Goal: Use online tool/utility

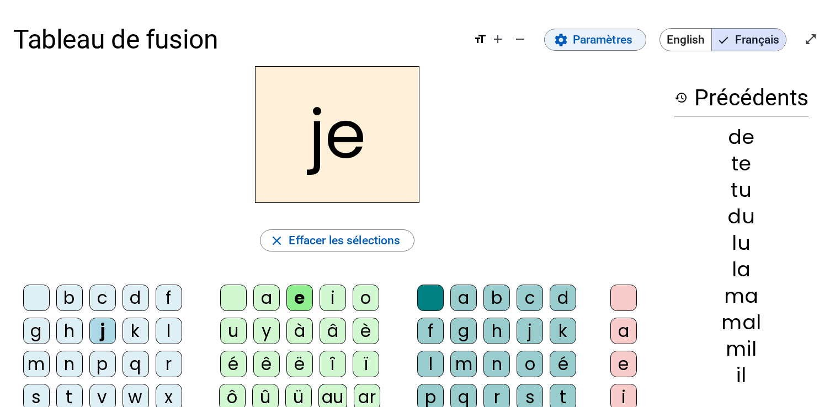
scroll to position [8, 0]
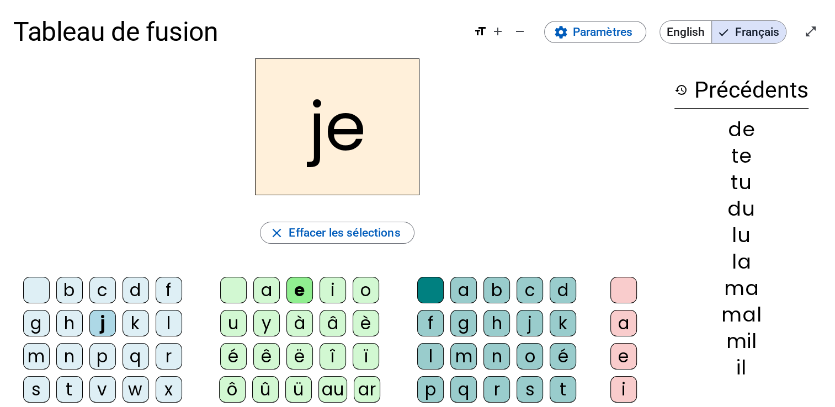
click at [297, 236] on span "Effacer les sélections" at bounding box center [344, 233] width 111 height 20
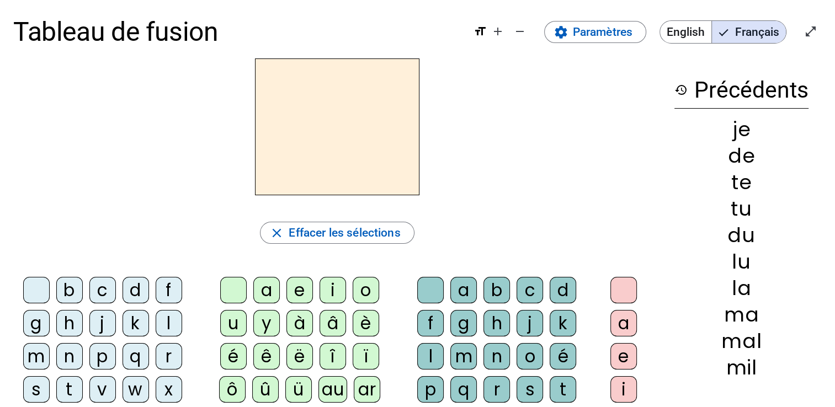
click at [41, 358] on div "m" at bounding box center [36, 356] width 26 height 26
click at [271, 292] on div "a" at bounding box center [266, 290] width 26 height 26
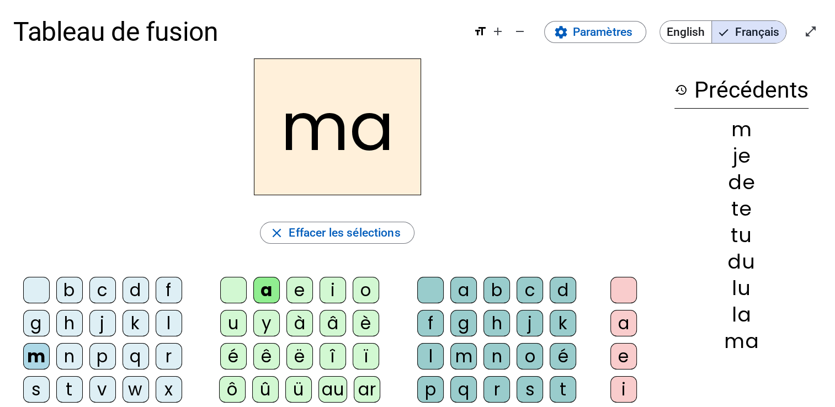
click at [73, 387] on div "t" at bounding box center [69, 389] width 26 height 26
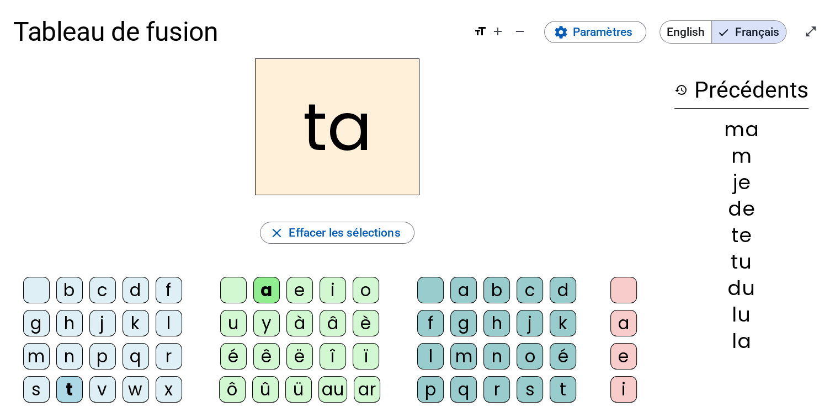
click at [168, 324] on div "l" at bounding box center [169, 323] width 26 height 26
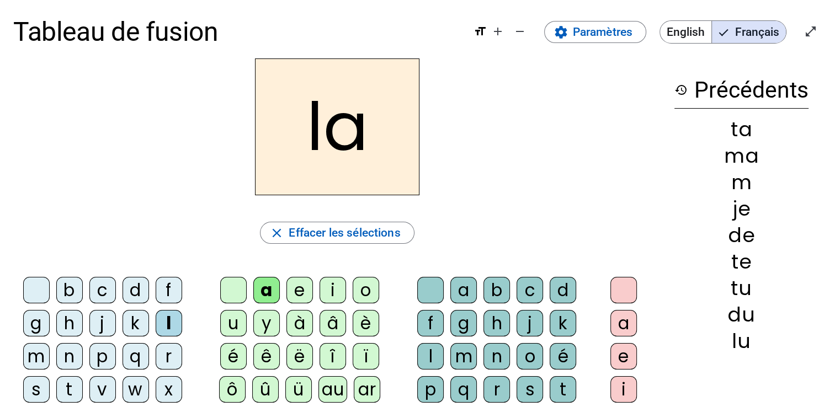
click at [306, 292] on div "e" at bounding box center [299, 290] width 26 height 26
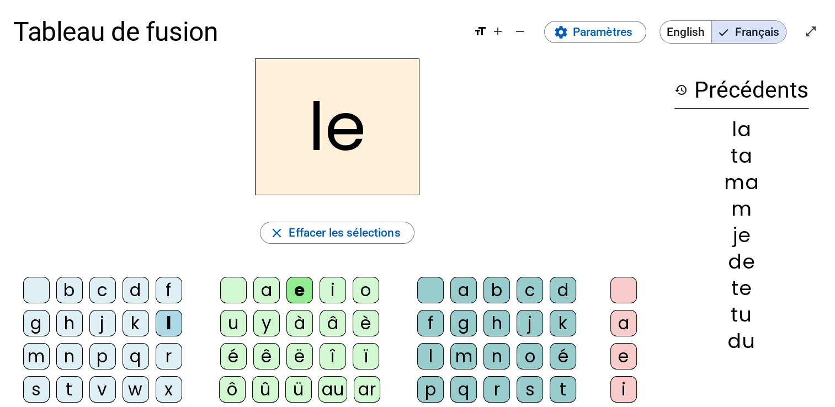
click at [236, 321] on div "u" at bounding box center [233, 323] width 26 height 26
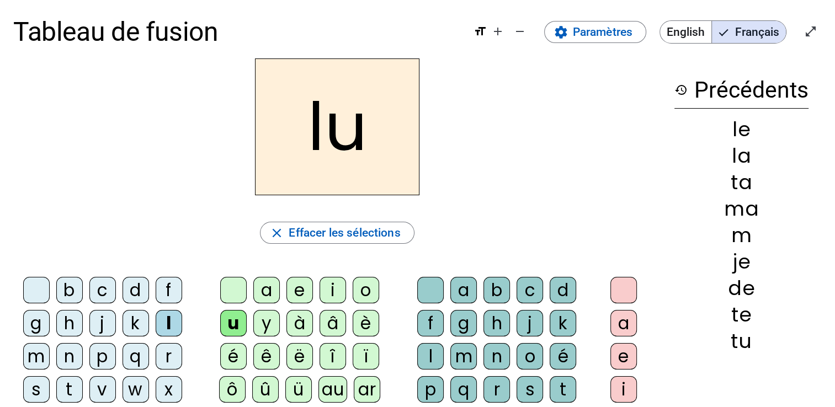
click at [71, 391] on div "t" at bounding box center [69, 389] width 26 height 26
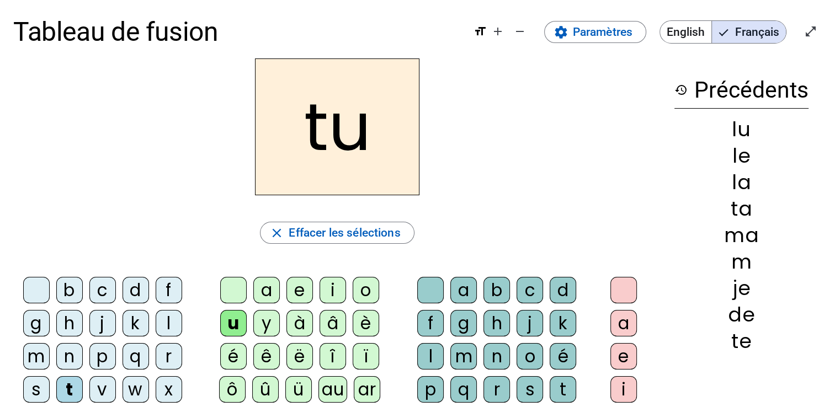
click at [140, 291] on div "d" at bounding box center [135, 290] width 26 height 26
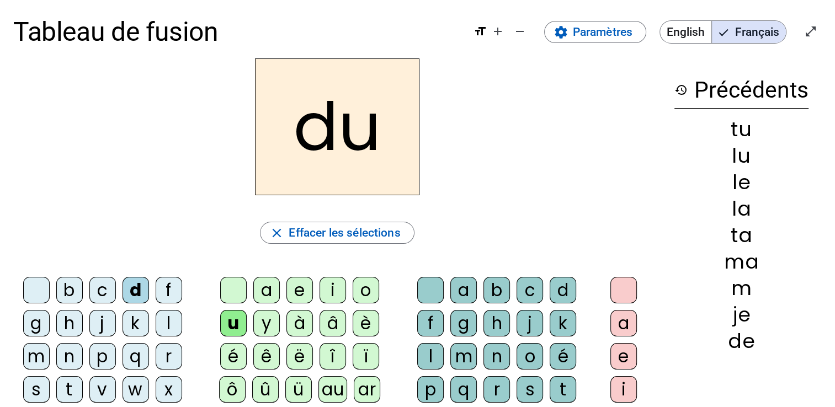
click at [302, 296] on div "e" at bounding box center [299, 290] width 26 height 26
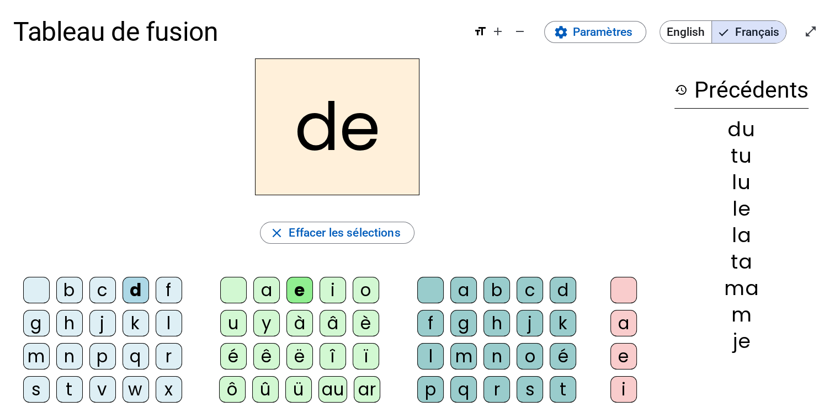
click at [47, 359] on div "m" at bounding box center [36, 356] width 26 height 26
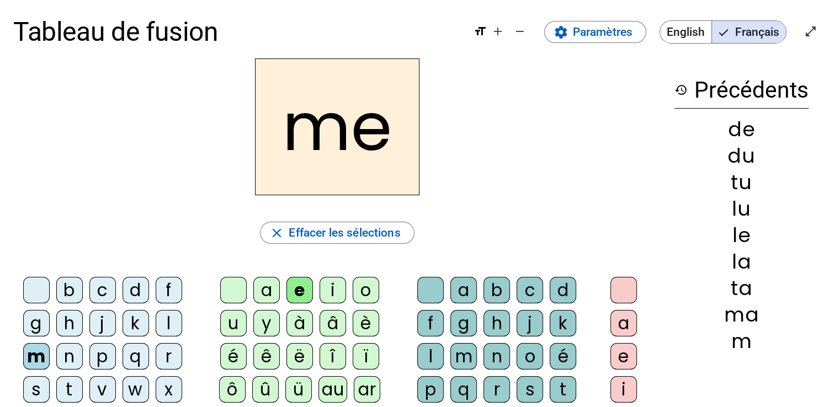
click at [105, 321] on div "j" at bounding box center [102, 323] width 26 height 26
